Goal: Ask a question

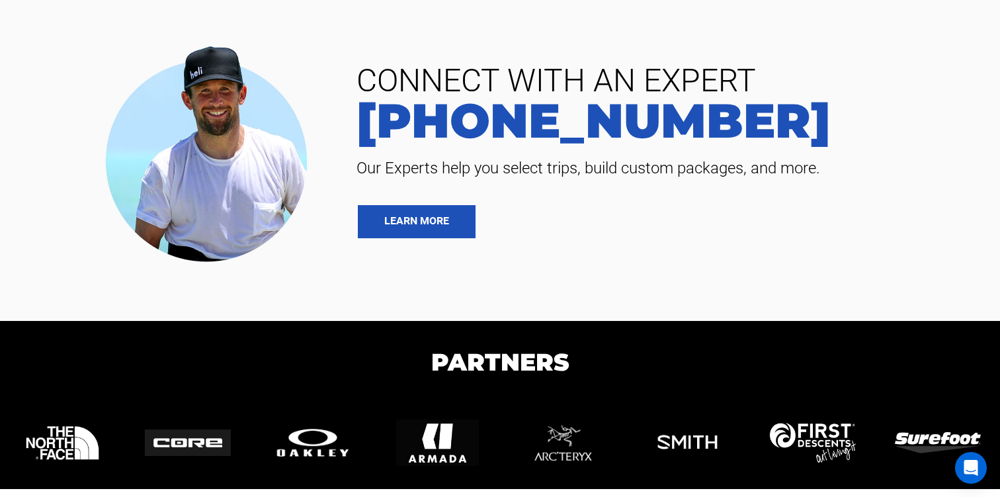
scroll to position [2918, 0]
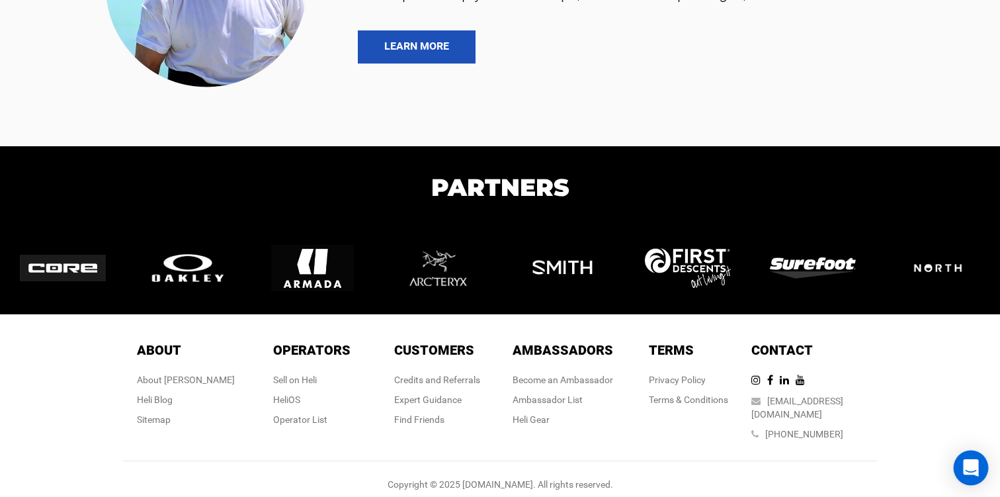
click at [974, 474] on div "Open Intercom Messenger" at bounding box center [971, 467] width 35 height 35
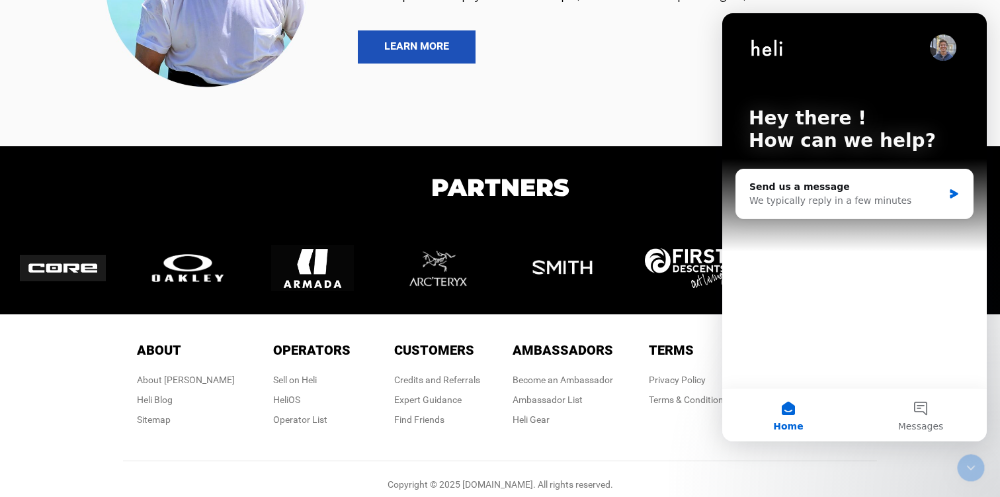
scroll to position [0, 0]
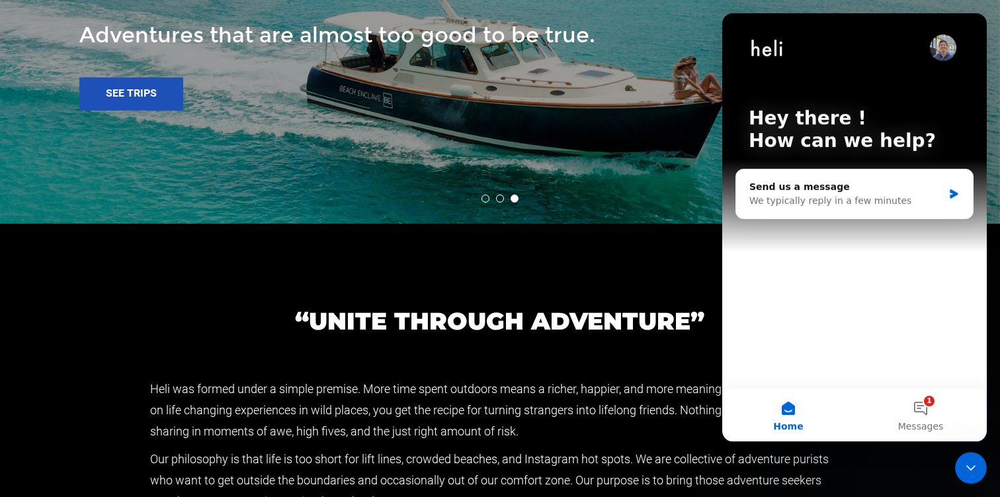
scroll to position [2918, 0]
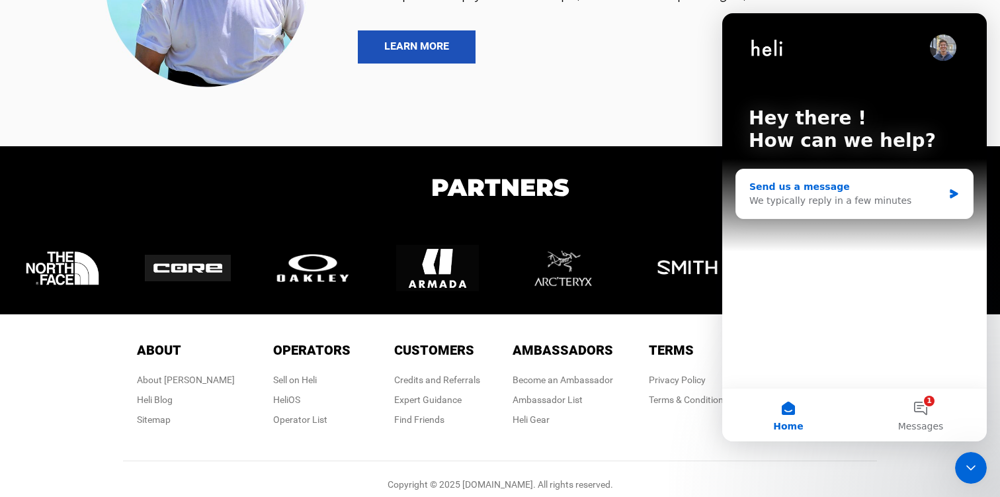
click at [781, 202] on div "We typically reply in a few minutes" at bounding box center [846, 201] width 194 height 14
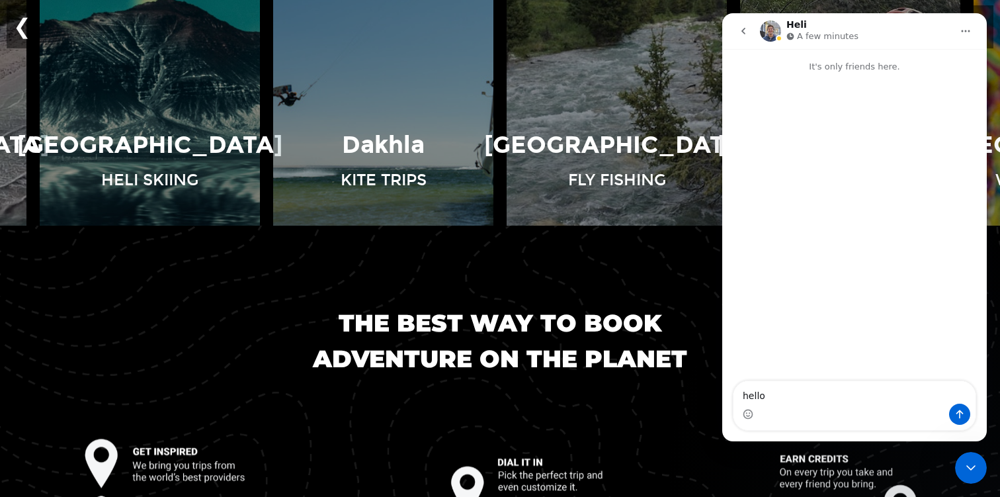
scroll to position [1107, 0]
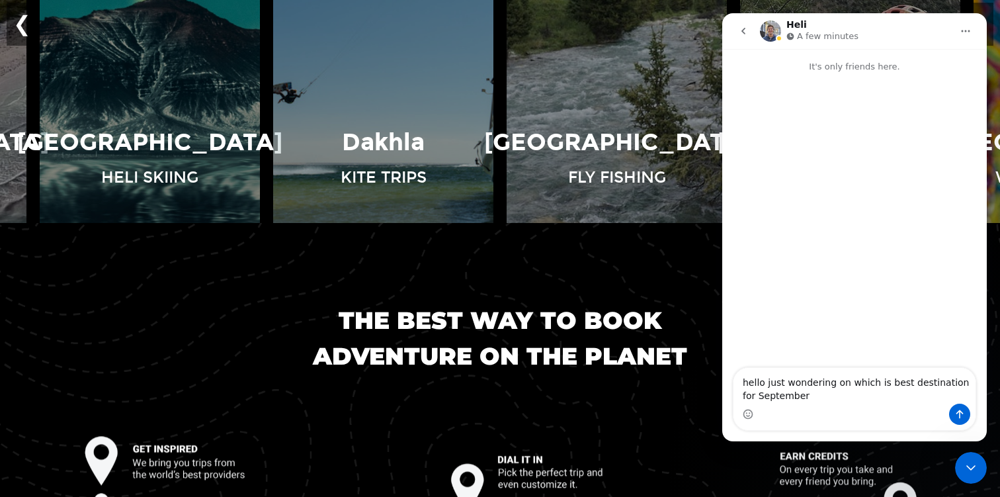
click at [743, 395] on textarea "hello just wondering on which is best destination for September" at bounding box center [854, 385] width 242 height 36
click at [866, 398] on textarea "hello just wondering on which is best destination for month of September" at bounding box center [854, 385] width 242 height 36
type textarea "hello just wondering on which is best destination for month of September"
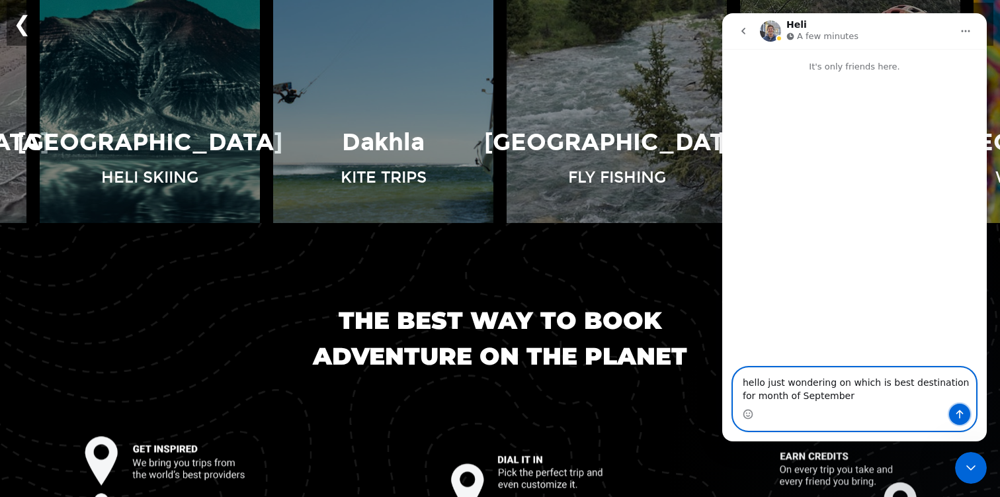
click at [964, 412] on icon "Send a message…" at bounding box center [959, 413] width 11 height 11
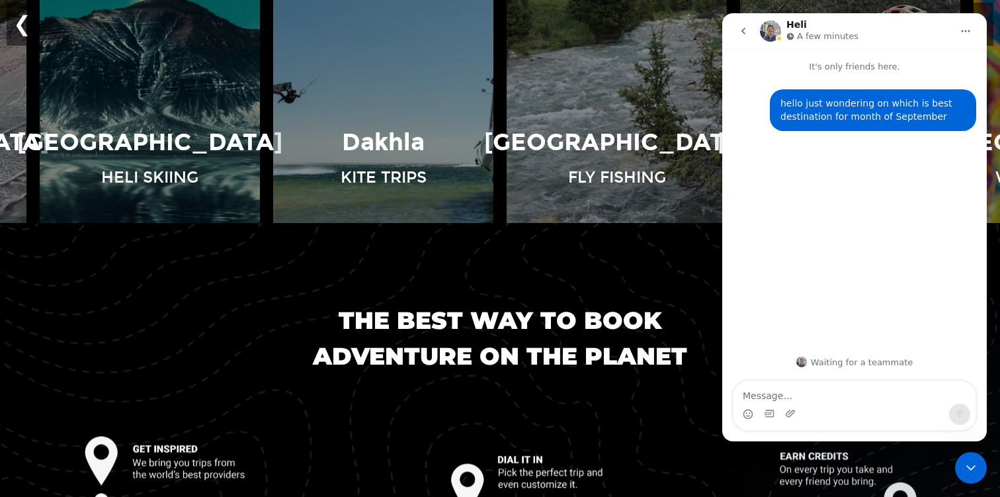
click at [968, 30] on icon "Home" at bounding box center [965, 30] width 11 height 11
click at [675, 262] on div "The best way to book adventure on the planet" at bounding box center [500, 483] width 1000 height 521
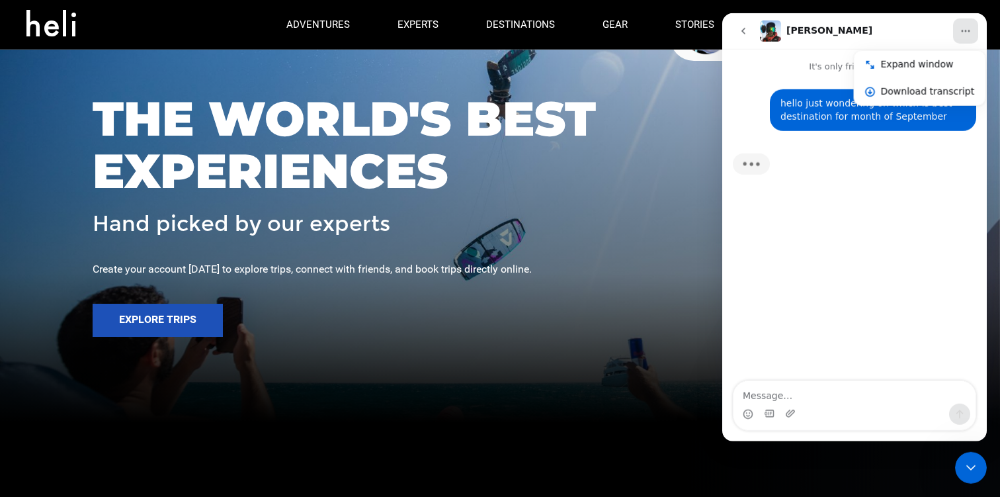
scroll to position [0, 0]
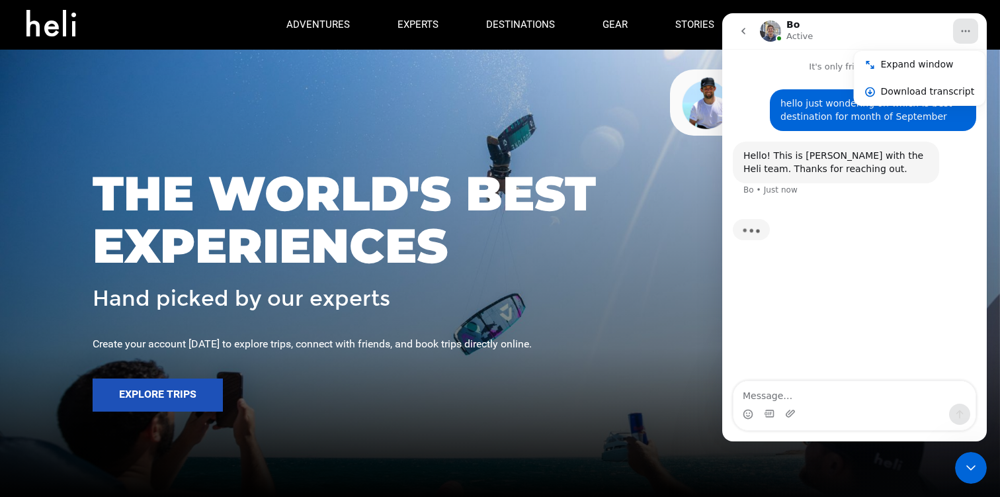
click at [741, 30] on icon "go back" at bounding box center [743, 31] width 11 height 11
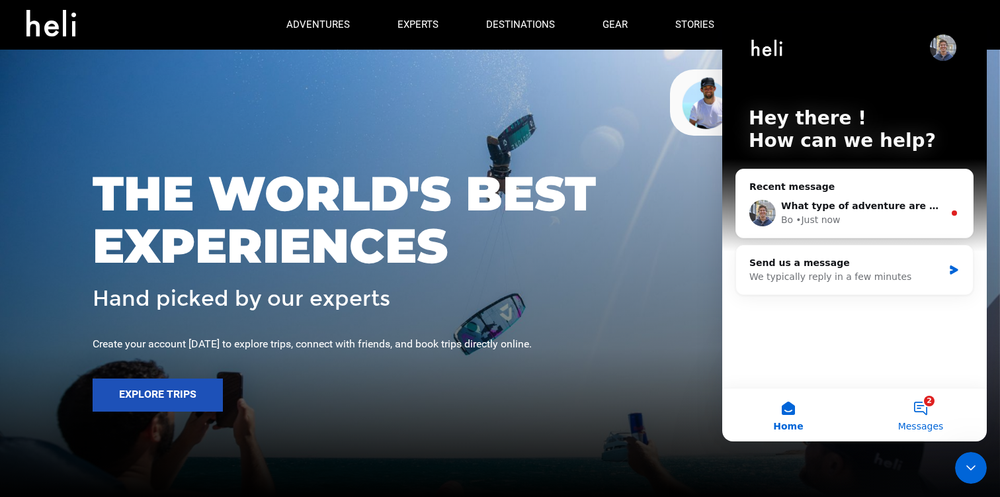
click at [922, 408] on button "2 Messages" at bounding box center [921, 414] width 132 height 53
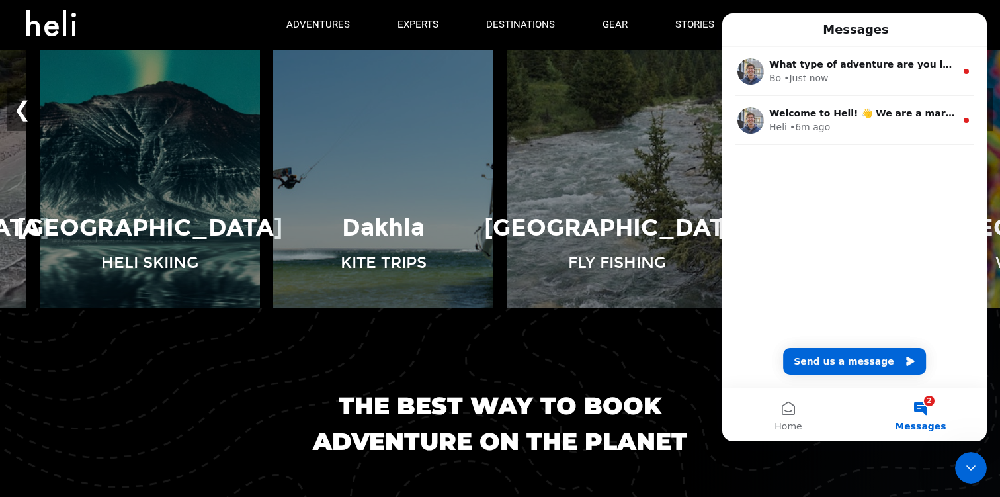
scroll to position [1014, 0]
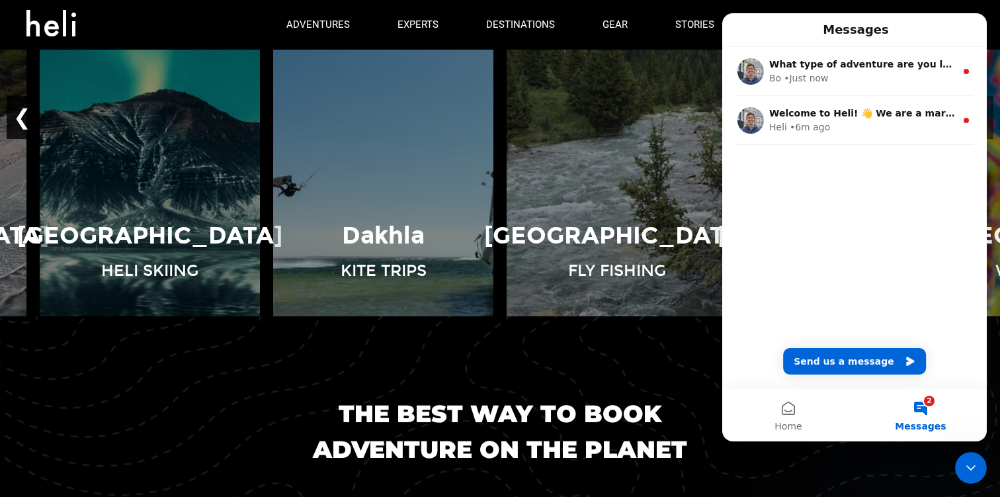
click at [20, 112] on button "❮" at bounding box center [22, 118] width 31 height 44
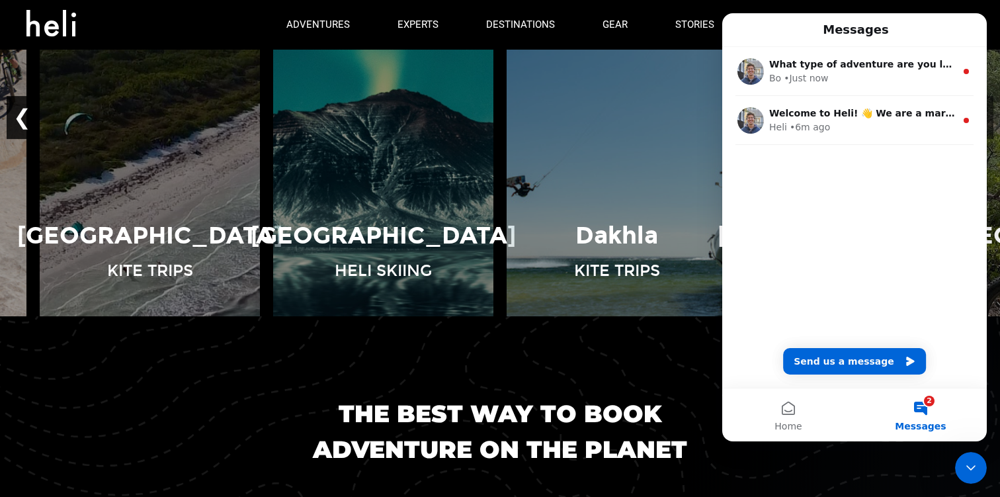
click at [20, 112] on button "❮" at bounding box center [22, 118] width 31 height 44
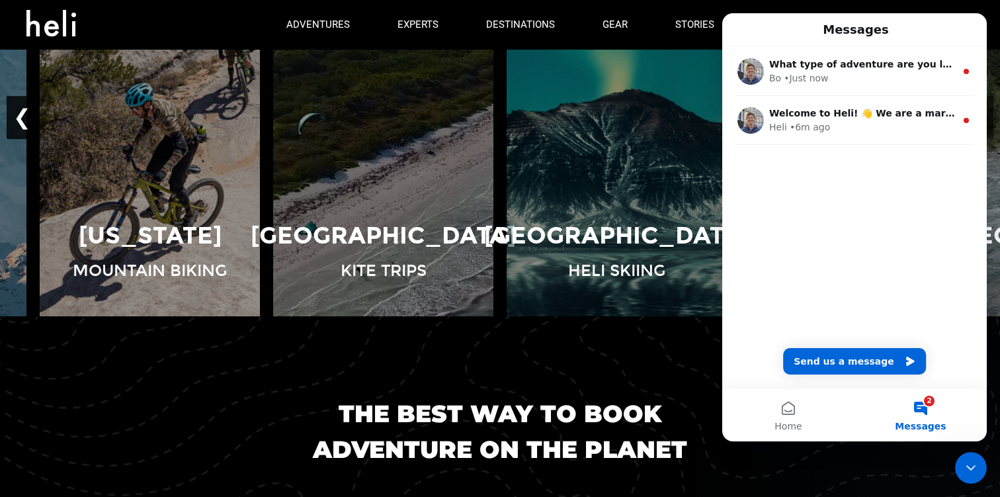
click at [20, 112] on button "❮" at bounding box center [22, 118] width 31 height 44
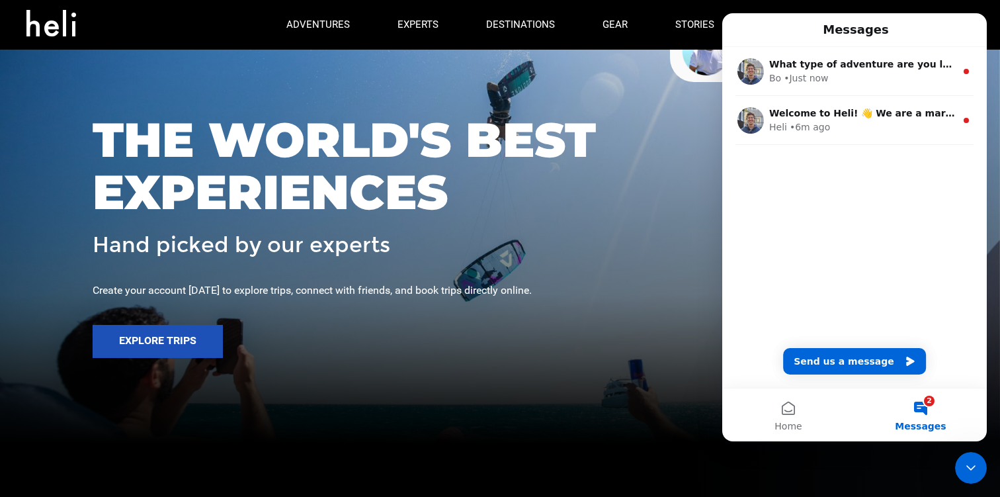
scroll to position [0, 0]
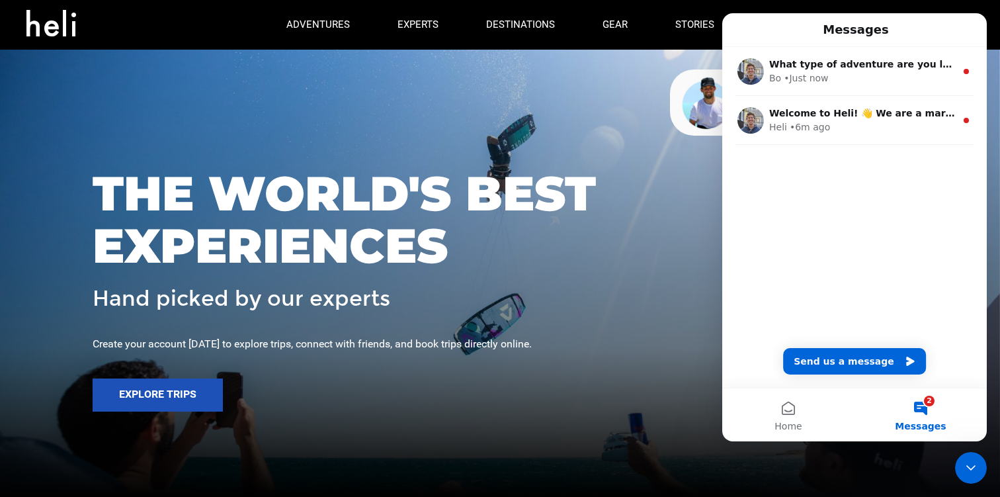
click at [995, 34] on nav "adventures experts destinations gear stories search cart sign in" at bounding box center [500, 25] width 1000 height 50
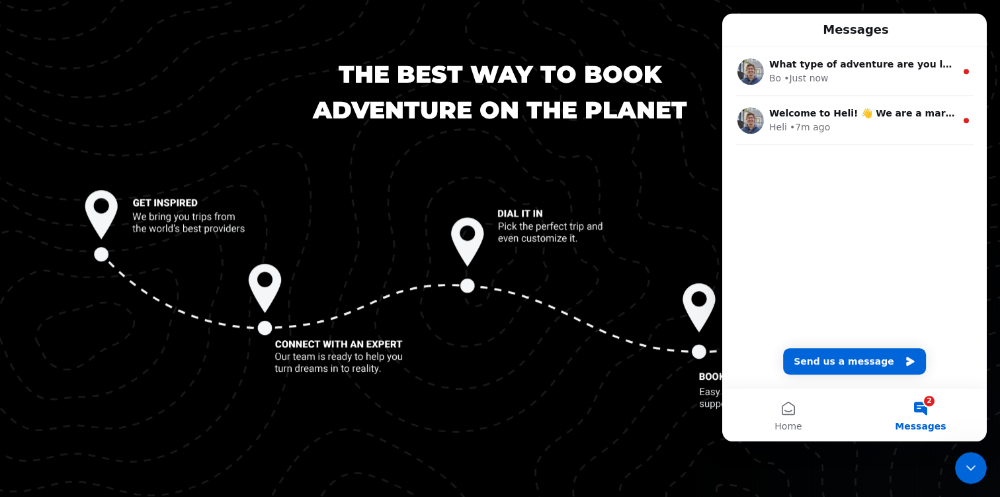
scroll to position [1516, 0]
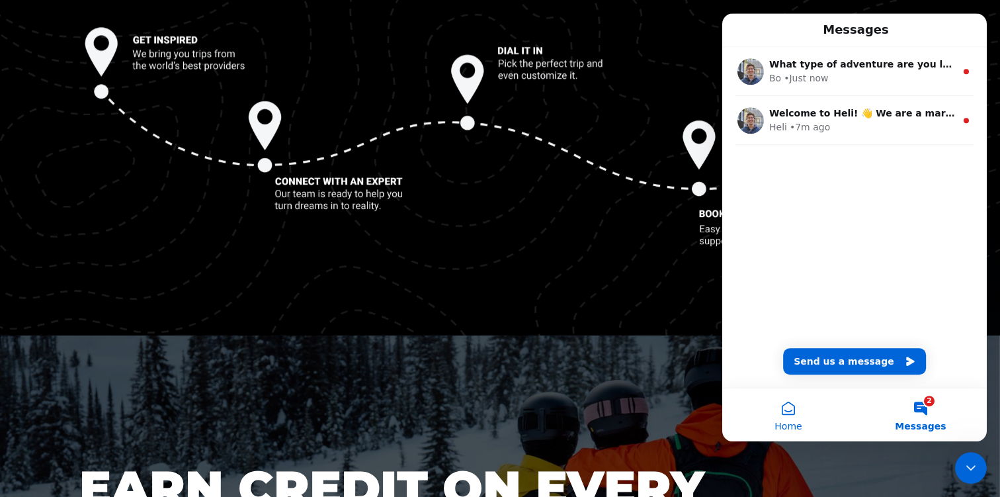
click at [788, 408] on button "Home" at bounding box center [788, 414] width 132 height 53
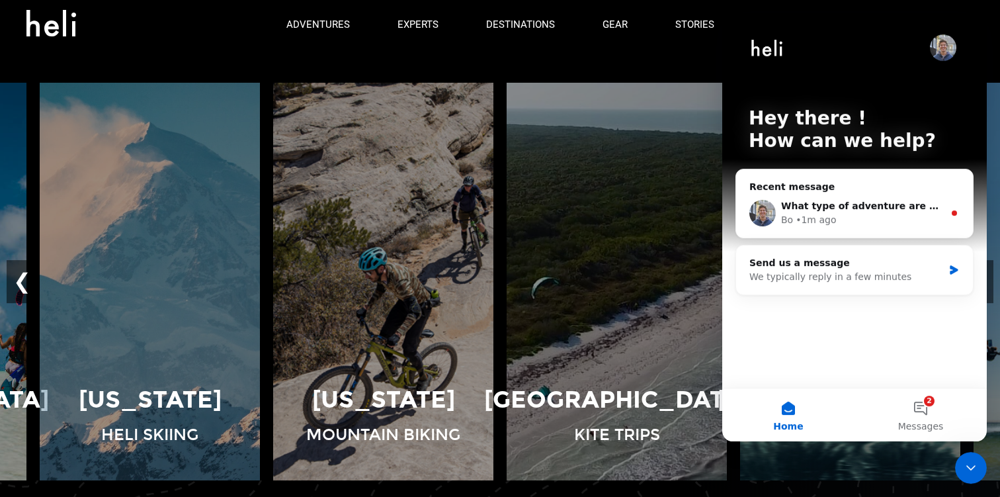
scroll to position [827, 0]
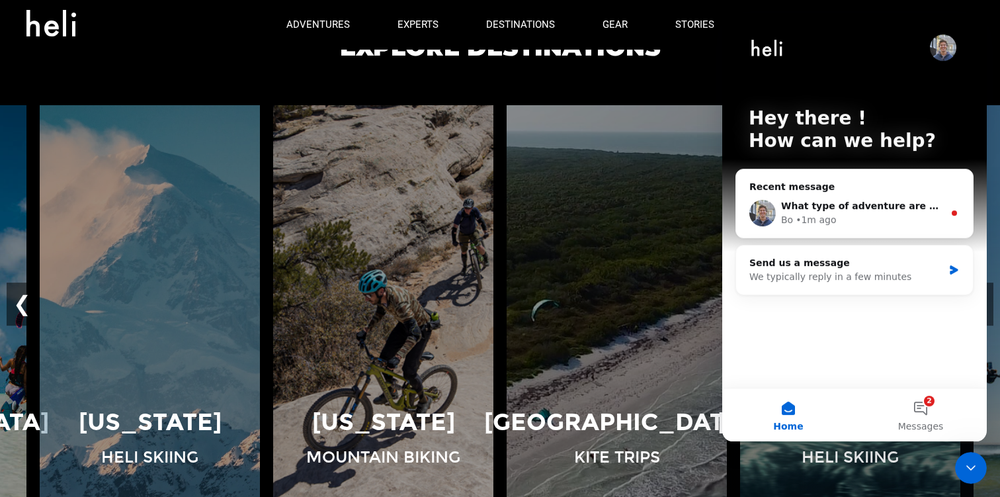
click at [972, 466] on icon "Close Intercom Messenger" at bounding box center [971, 468] width 16 height 16
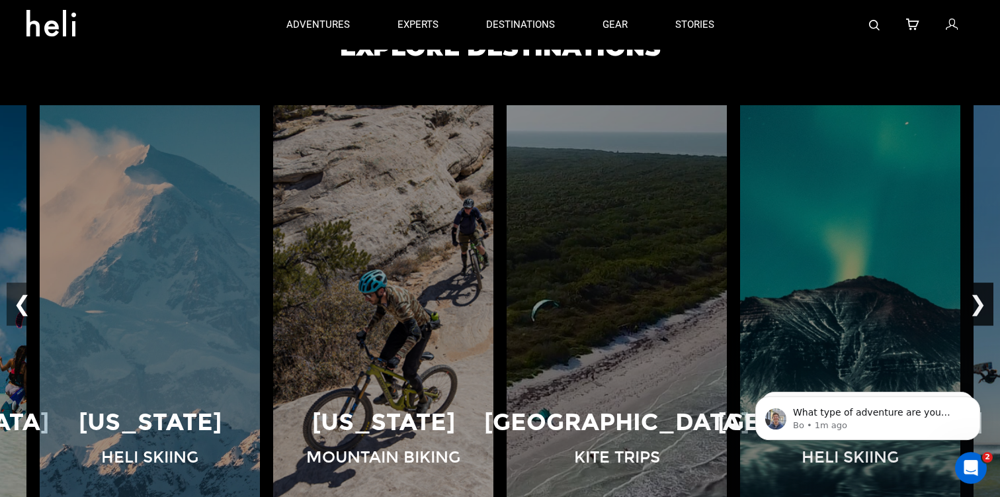
scroll to position [0, 0]
click at [978, 302] on button "❯" at bounding box center [977, 304] width 31 height 44
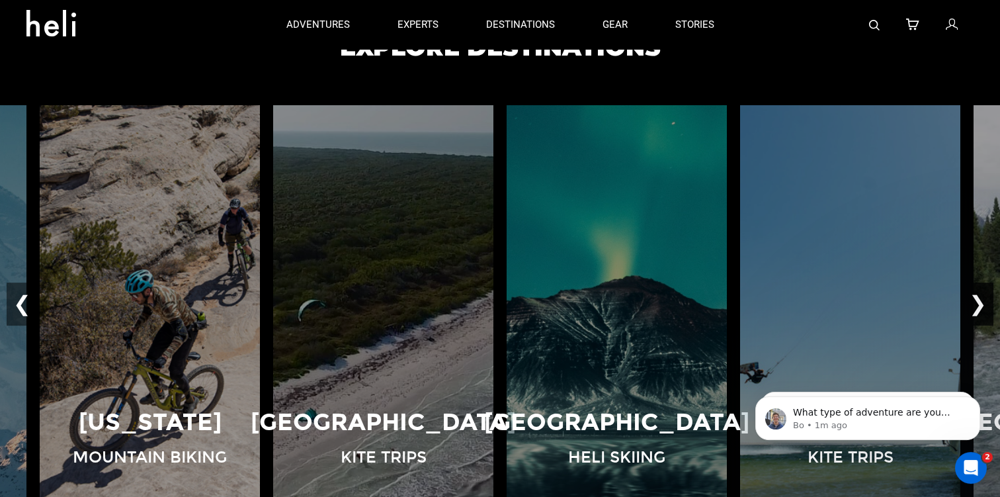
click at [978, 302] on button "❯" at bounding box center [977, 304] width 31 height 44
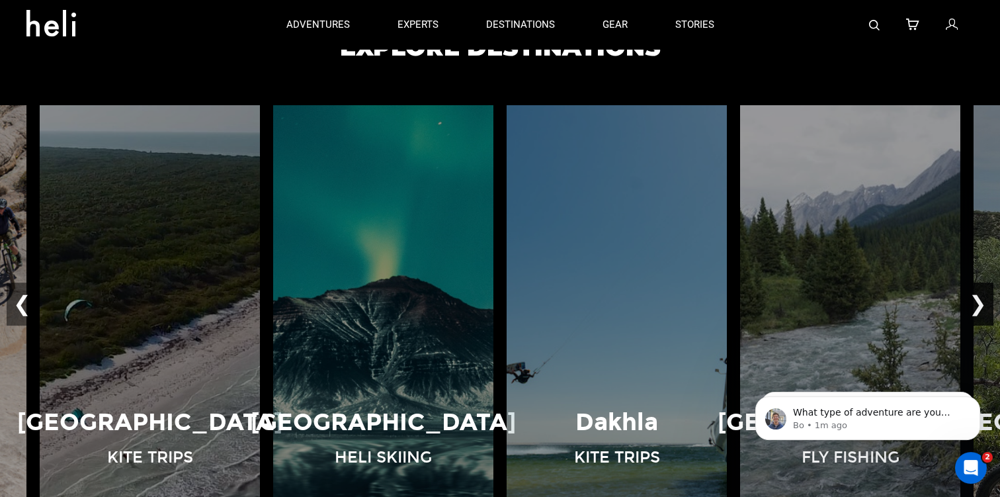
click at [978, 302] on button "❯" at bounding box center [977, 304] width 31 height 44
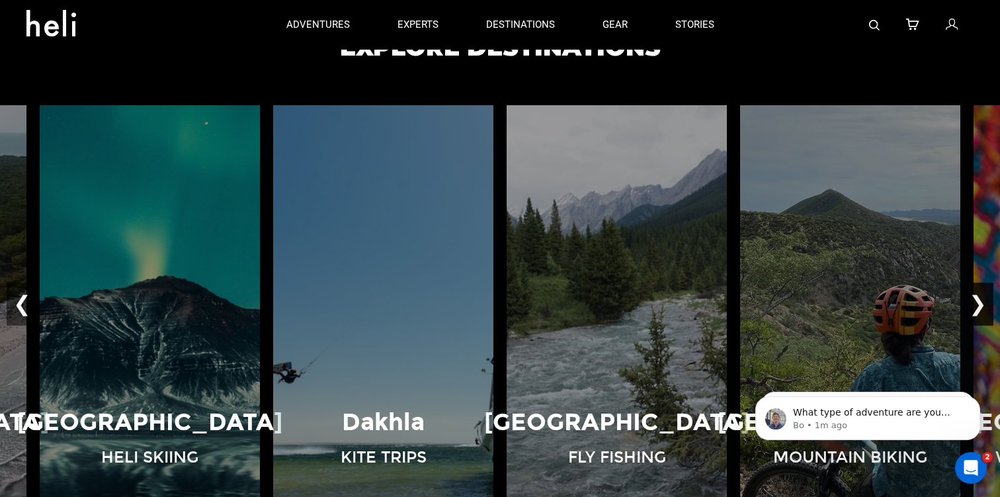
click at [978, 302] on button "❯" at bounding box center [977, 304] width 31 height 44
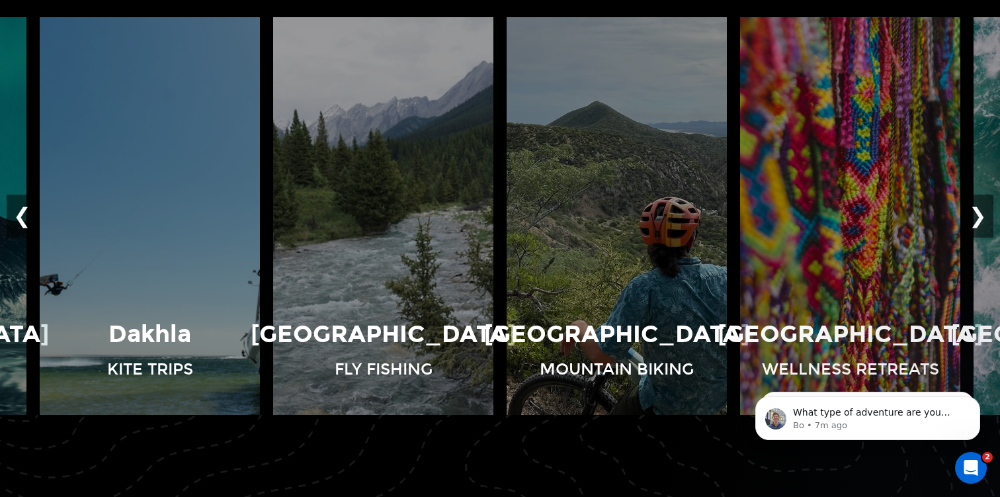
scroll to position [918, 0]
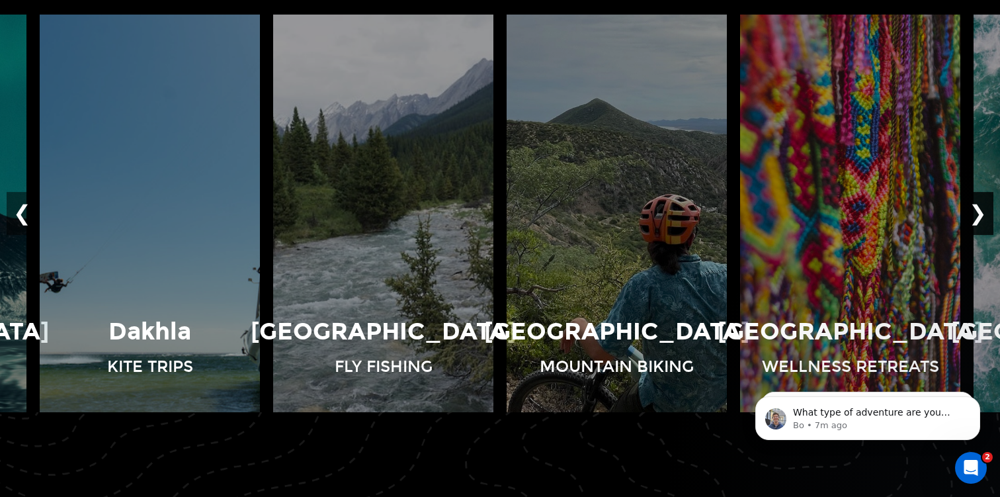
click at [982, 216] on button "❯" at bounding box center [977, 214] width 31 height 44
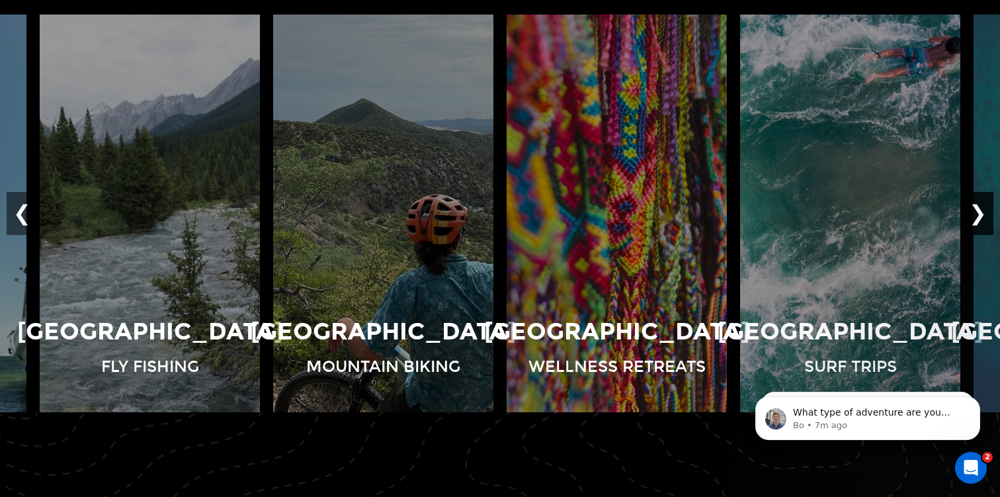
click at [982, 216] on button "❯" at bounding box center [977, 214] width 31 height 44
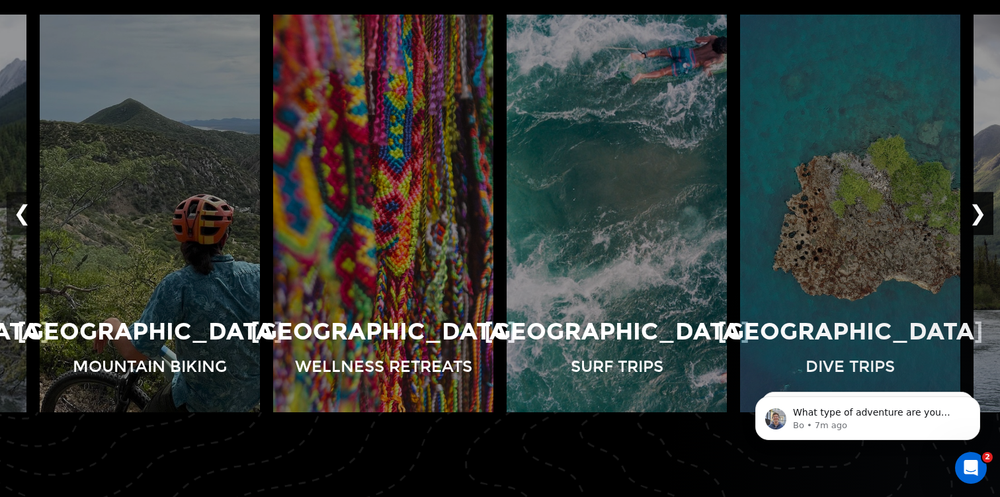
click at [982, 216] on button "❯" at bounding box center [977, 214] width 31 height 44
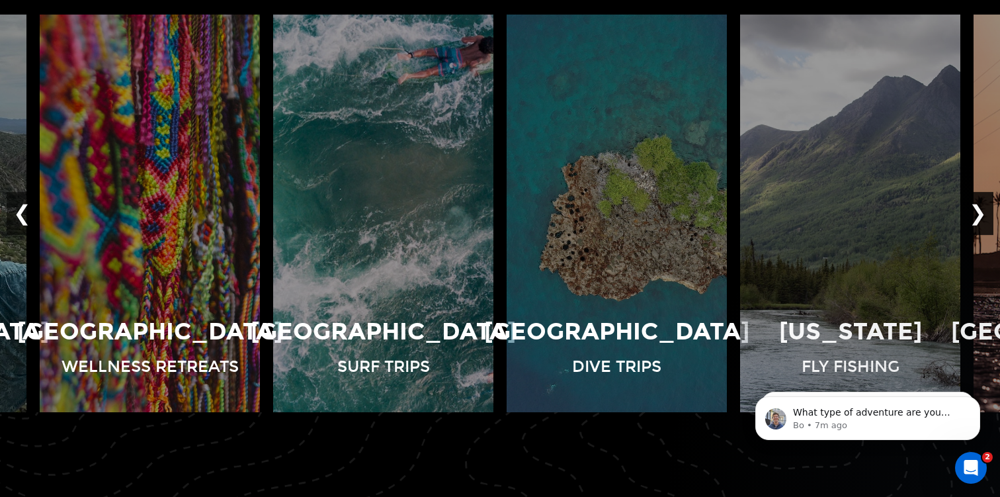
click at [982, 216] on button "❯" at bounding box center [977, 214] width 31 height 44
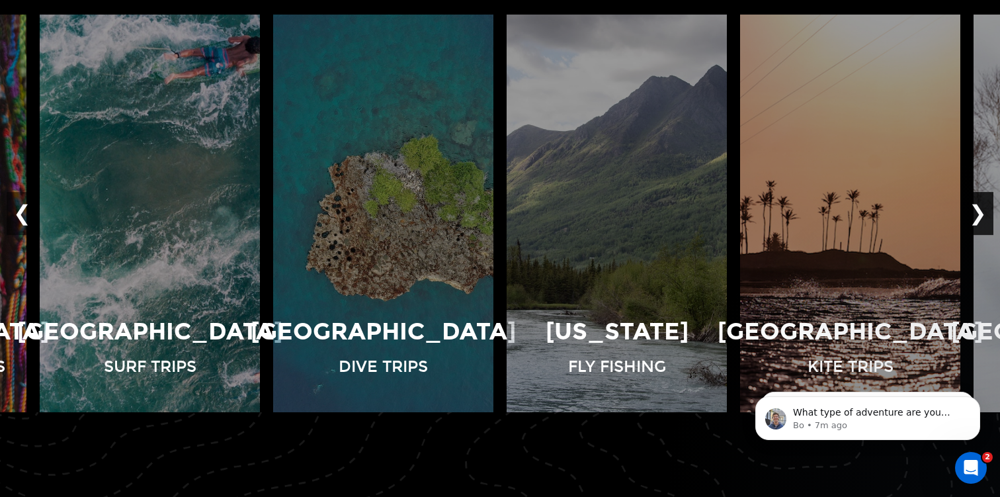
click at [982, 216] on button "❯" at bounding box center [977, 214] width 31 height 44
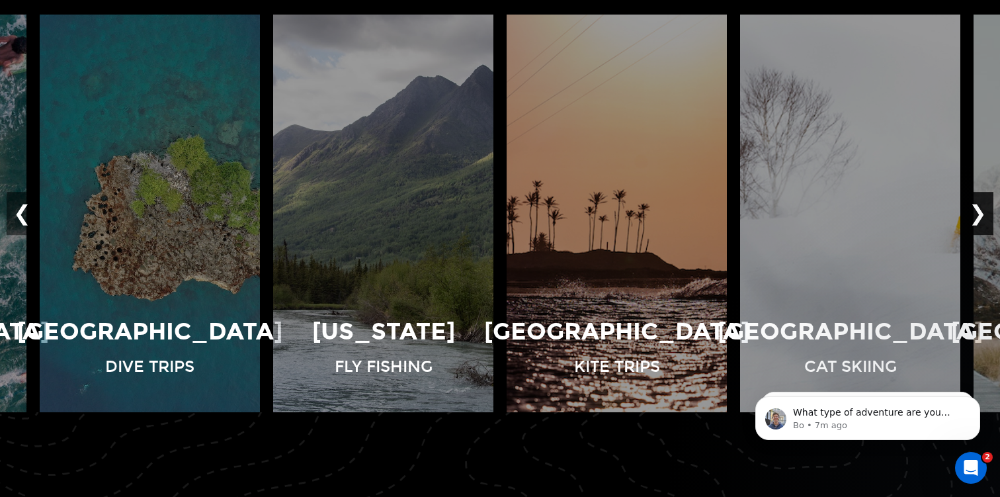
click at [982, 216] on button "❯" at bounding box center [977, 214] width 31 height 44
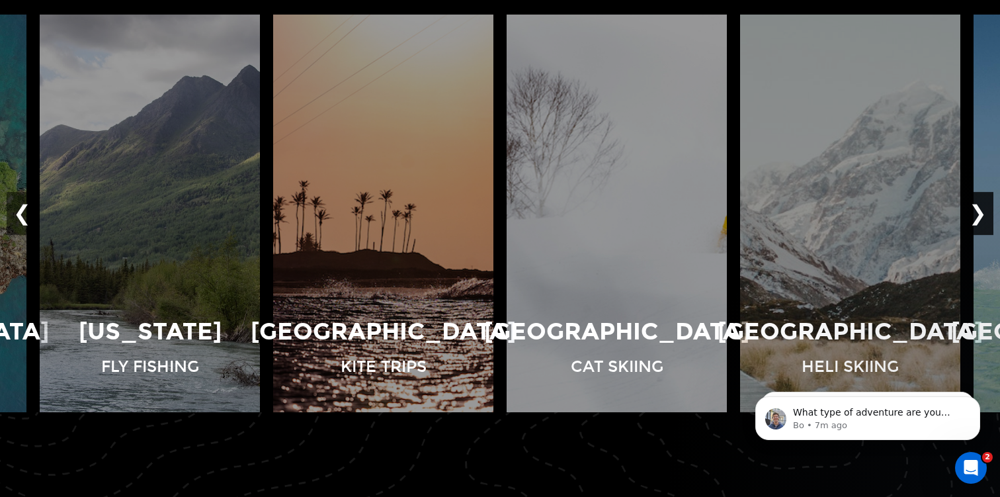
click at [982, 216] on button "❯" at bounding box center [977, 214] width 31 height 44
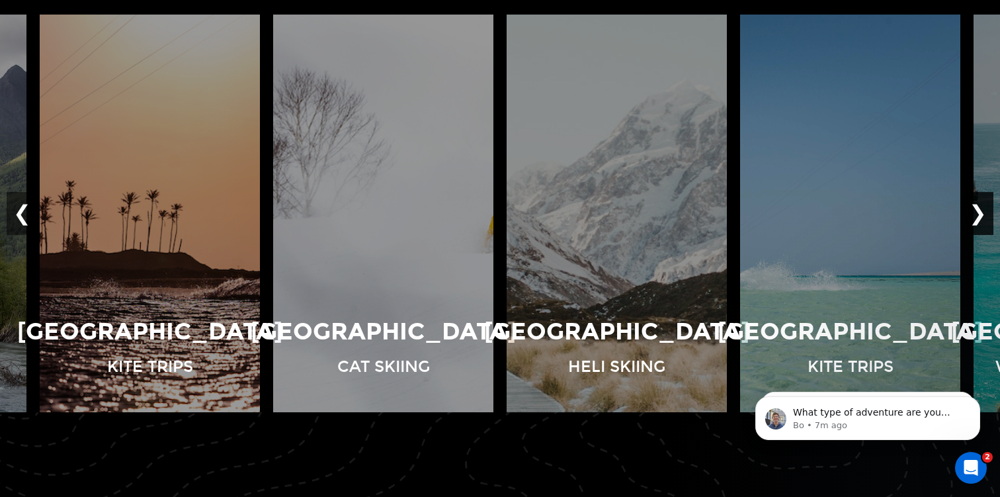
click at [982, 216] on button "❯" at bounding box center [977, 214] width 31 height 44
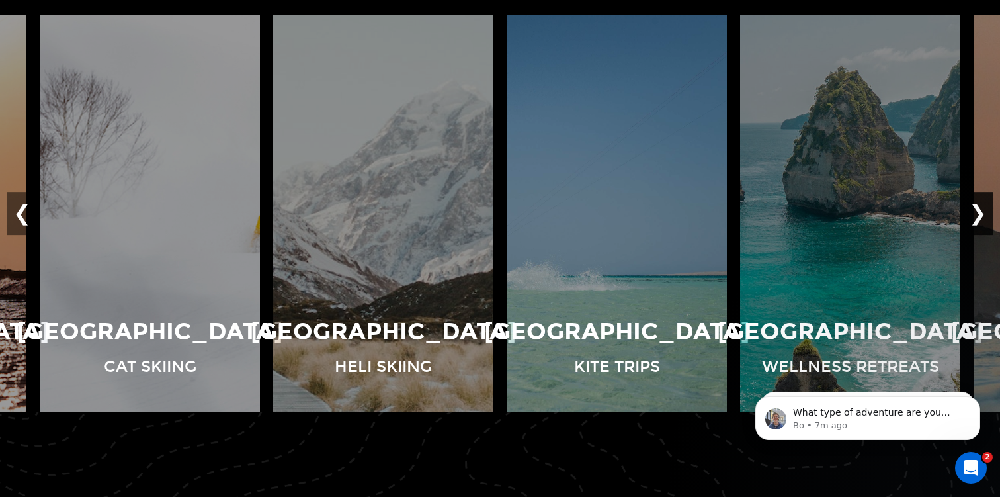
click at [982, 216] on button "❯" at bounding box center [977, 214] width 31 height 44
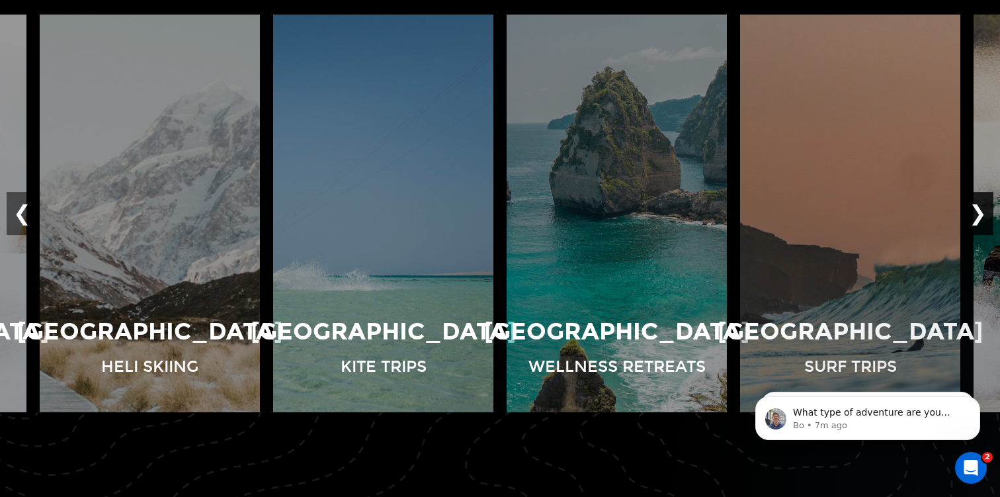
click at [982, 216] on button "❯" at bounding box center [977, 214] width 31 height 44
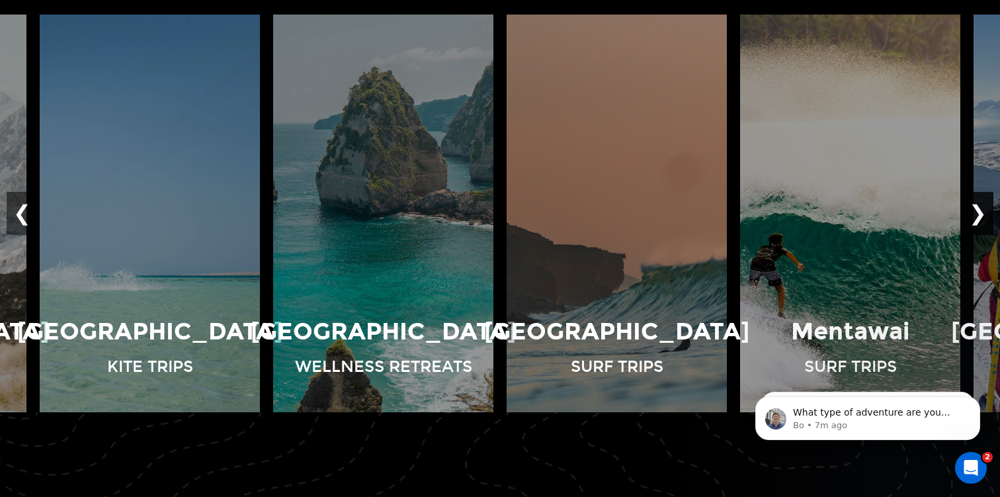
click at [982, 216] on button "❯" at bounding box center [977, 214] width 31 height 44
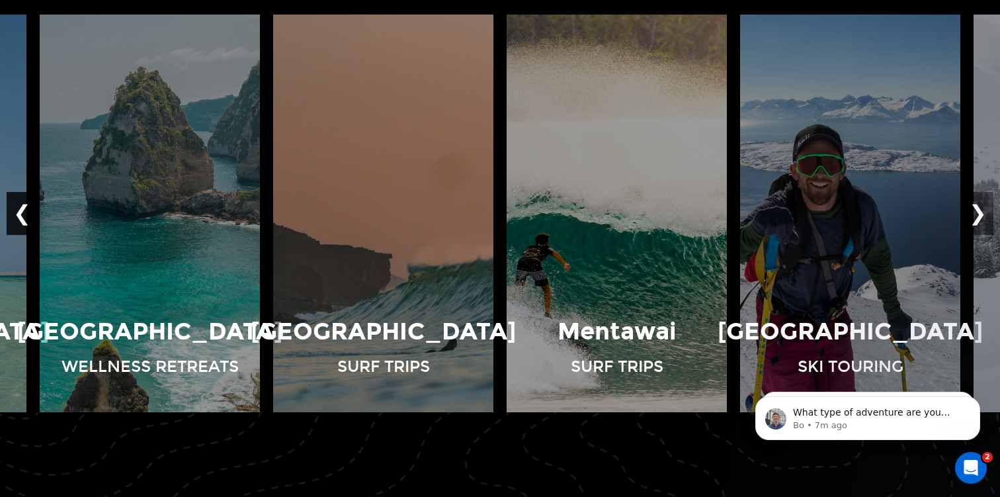
click at [24, 212] on button "❮" at bounding box center [22, 214] width 31 height 44
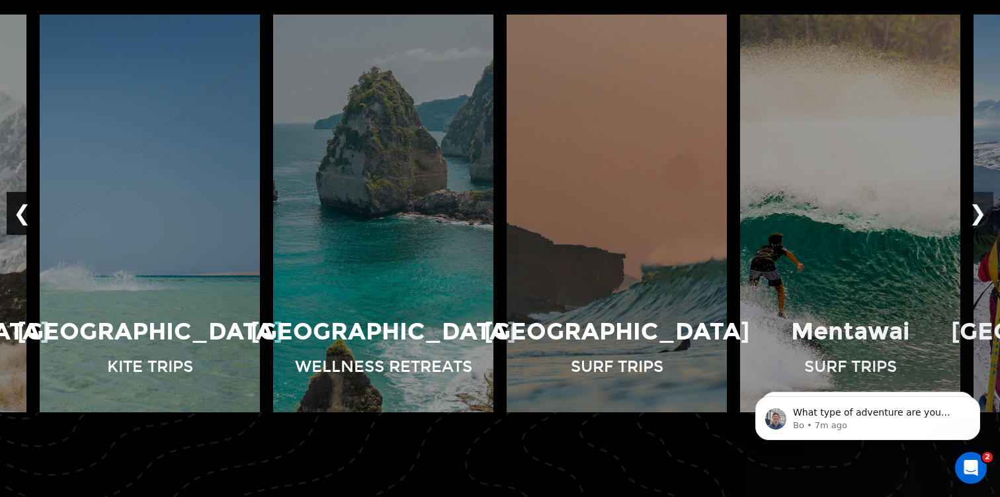
click at [24, 212] on button "❮" at bounding box center [22, 214] width 31 height 44
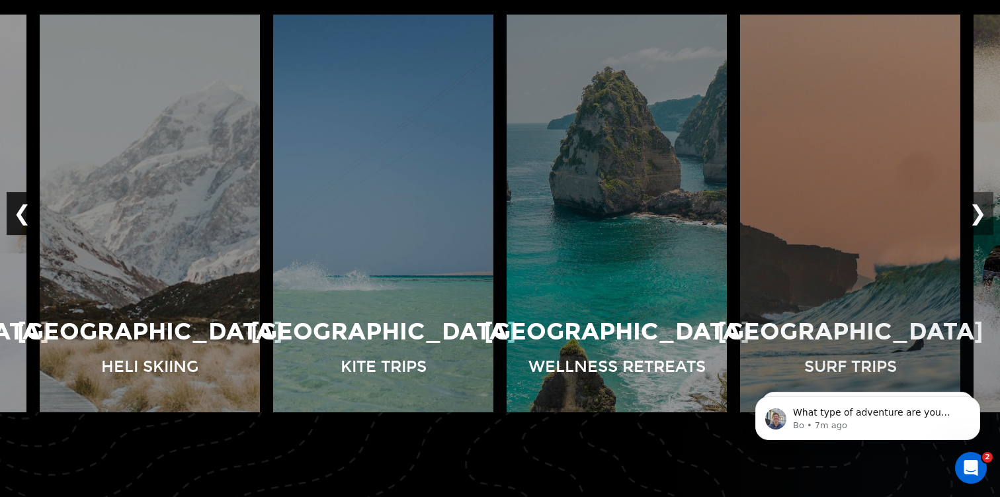
click at [24, 212] on button "❮" at bounding box center [22, 214] width 31 height 44
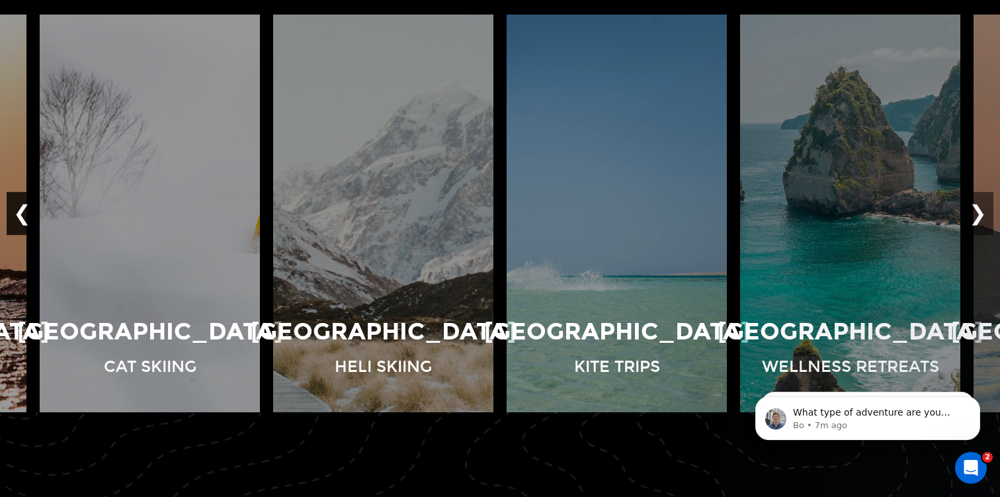
click at [24, 212] on button "❮" at bounding box center [22, 214] width 31 height 44
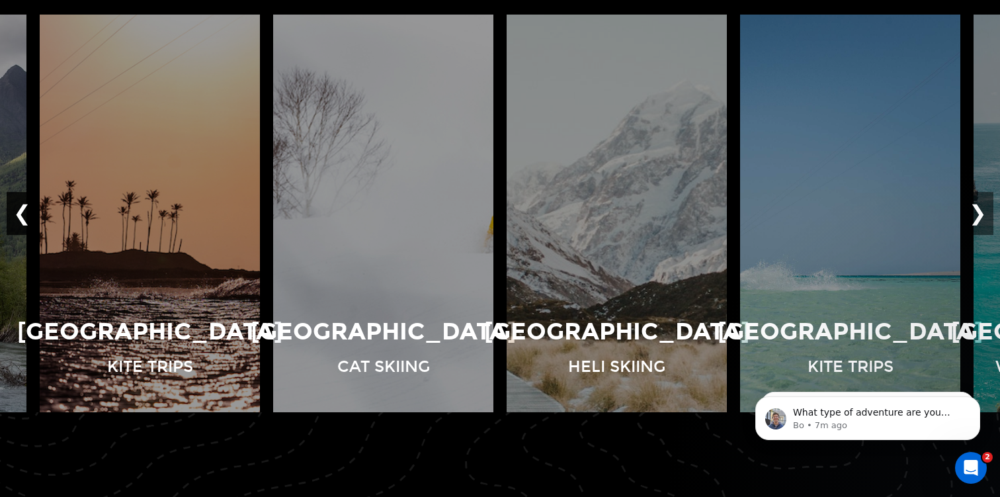
click at [24, 212] on button "❮" at bounding box center [22, 214] width 31 height 44
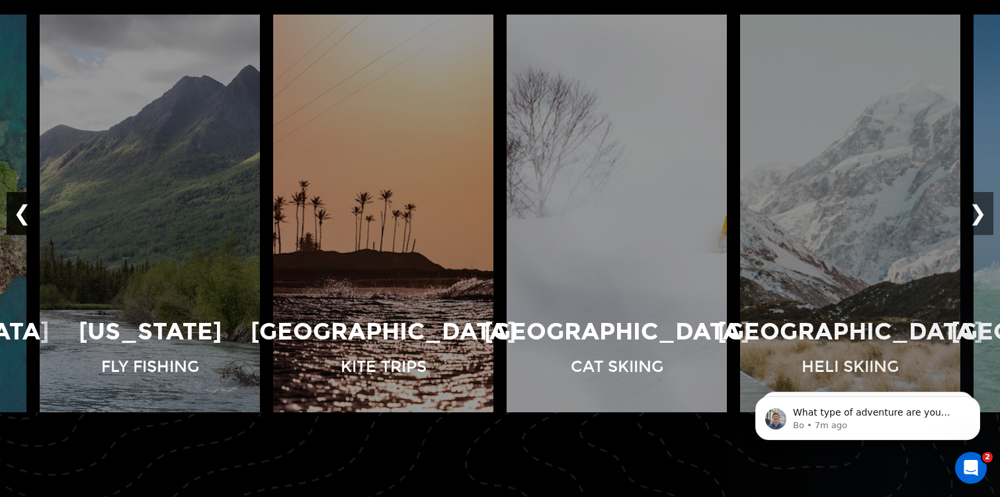
click at [24, 212] on button "❮" at bounding box center [22, 214] width 31 height 44
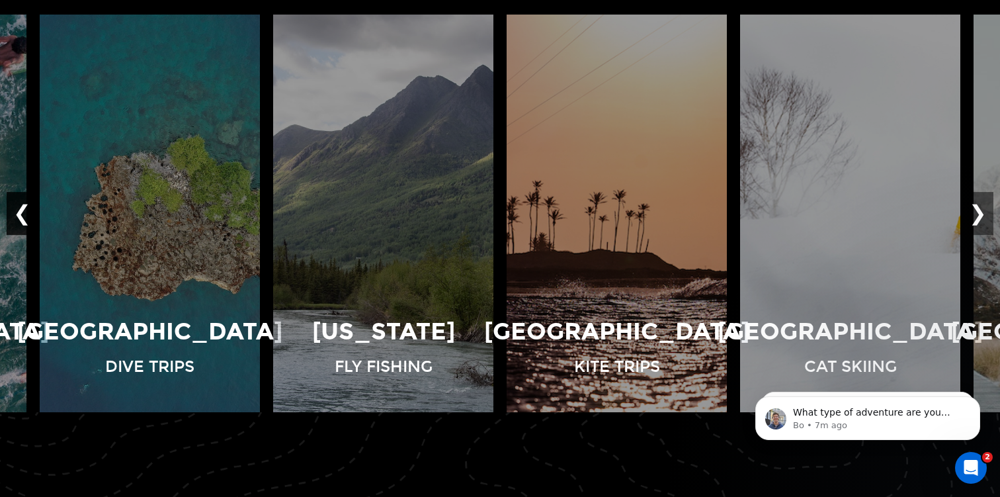
click at [24, 212] on button "❮" at bounding box center [22, 214] width 31 height 44
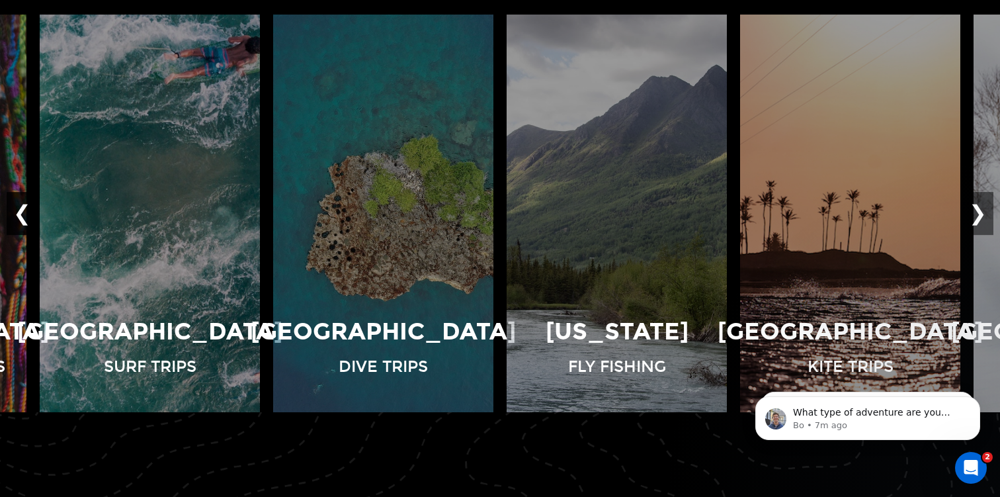
click at [24, 212] on button "❮" at bounding box center [22, 214] width 31 height 44
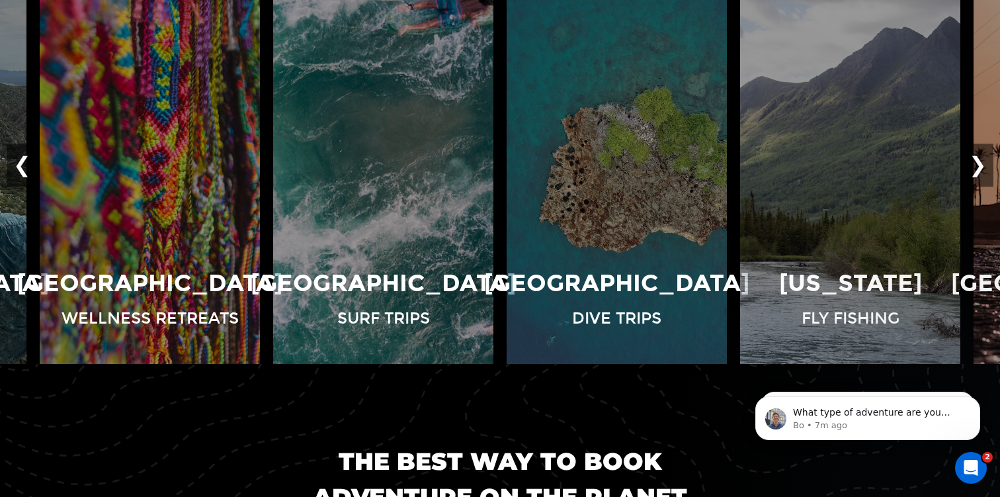
scroll to position [969, 0]
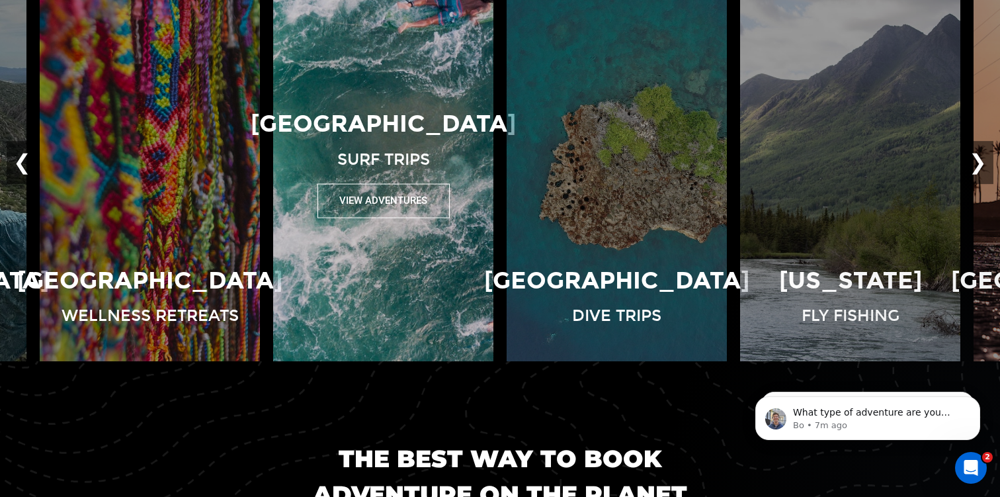
click at [379, 200] on button "View Adventures" at bounding box center [383, 201] width 132 height 34
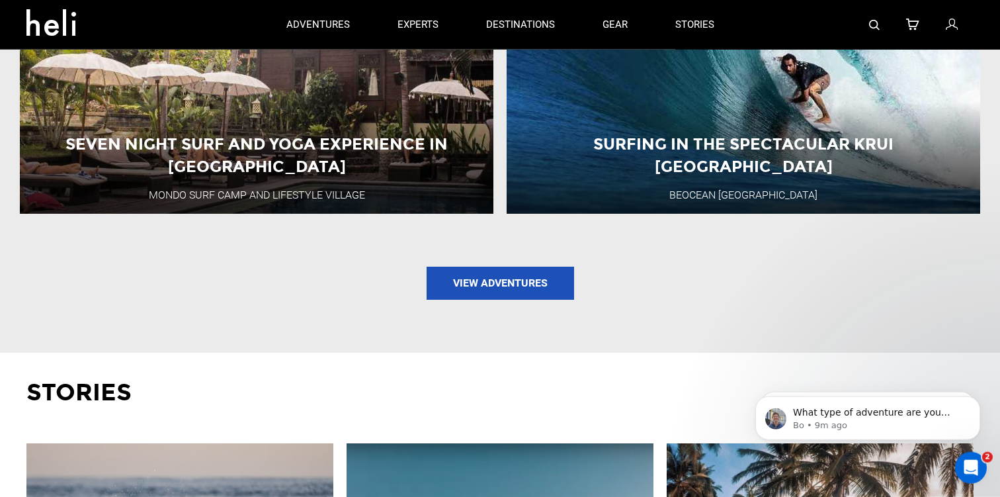
scroll to position [1373, 0]
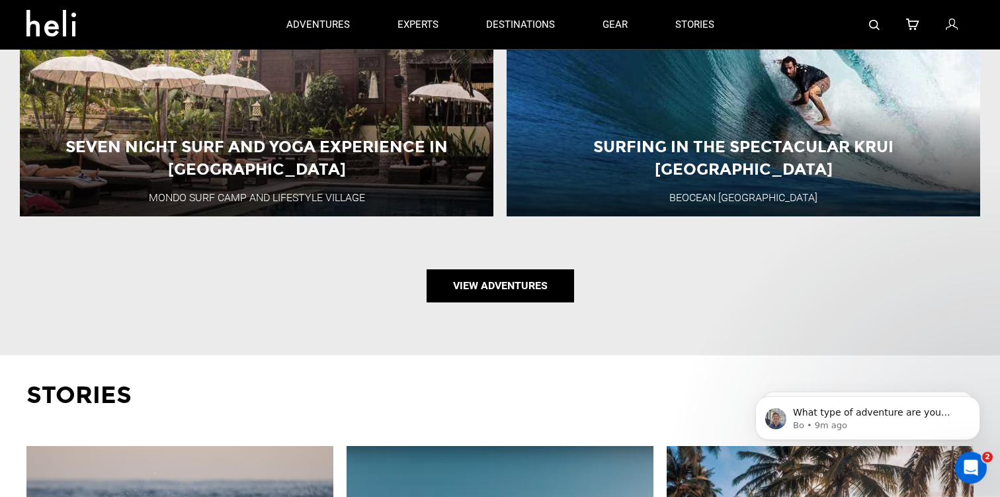
click at [510, 269] on link "View Adventures" at bounding box center [500, 285] width 147 height 33
type input "Surf"
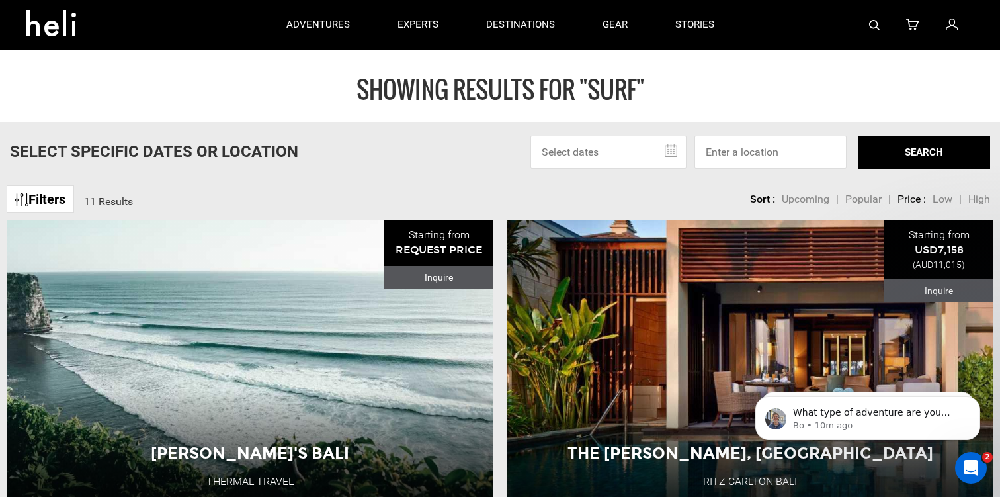
click at [47, 23] on icon at bounding box center [56, 19] width 60 height 21
